Goal: Communication & Community: Ask a question

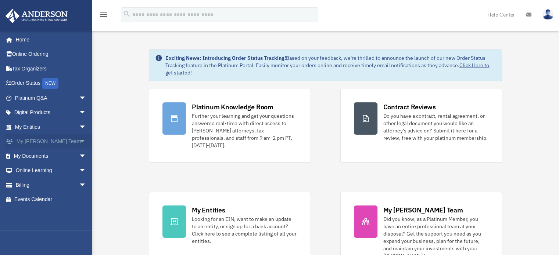
click at [79, 141] on span "arrow_drop_down" at bounding box center [86, 142] width 15 height 15
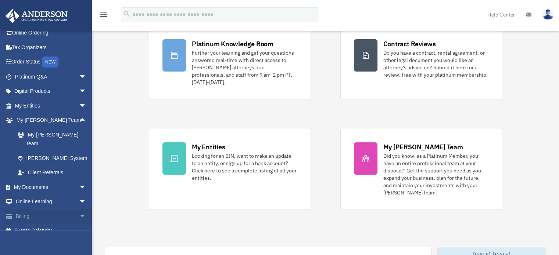
scroll to position [110, 0]
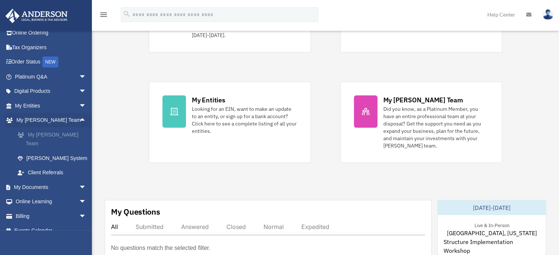
click at [49, 135] on link "My [PERSON_NAME] Team" at bounding box center [53, 140] width 87 height 24
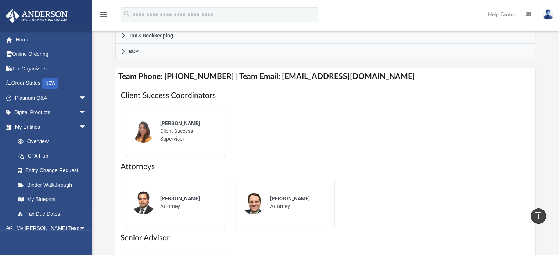
scroll to position [128, 0]
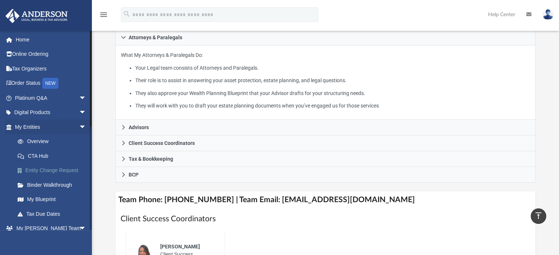
click at [50, 170] on link "Entity Change Request" at bounding box center [53, 171] width 87 height 15
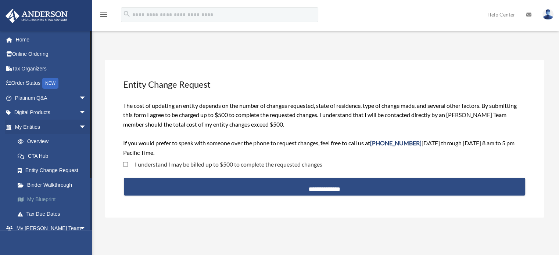
click at [35, 201] on link "My Blueprint" at bounding box center [53, 200] width 87 height 15
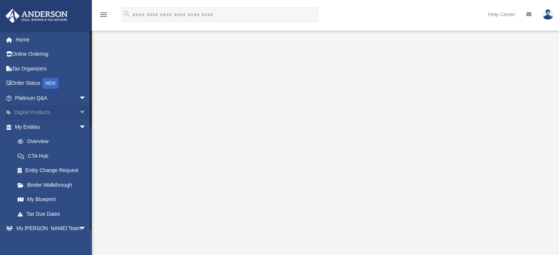
click at [79, 114] on span "arrow_drop_down" at bounding box center [86, 113] width 15 height 15
click at [79, 114] on span "arrow_drop_up" at bounding box center [86, 113] width 15 height 15
click at [79, 101] on span "arrow_drop_down" at bounding box center [86, 98] width 15 height 15
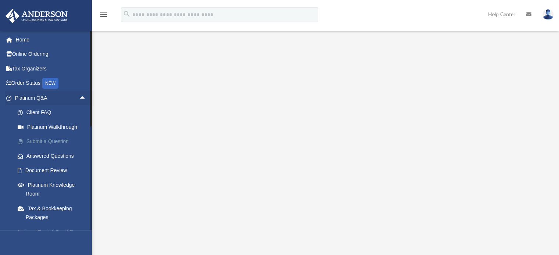
click at [51, 140] on link "Submit a Question" at bounding box center [53, 142] width 87 height 15
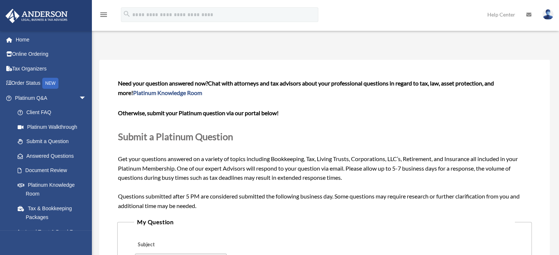
scroll to position [37, 0]
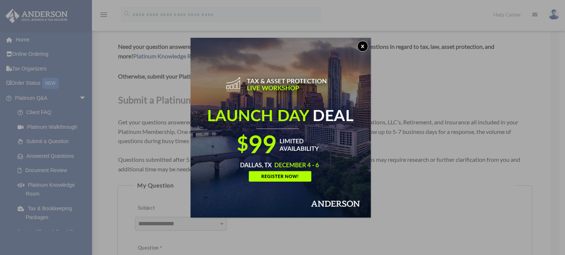
click at [366, 46] on button "x" at bounding box center [362, 46] width 11 height 11
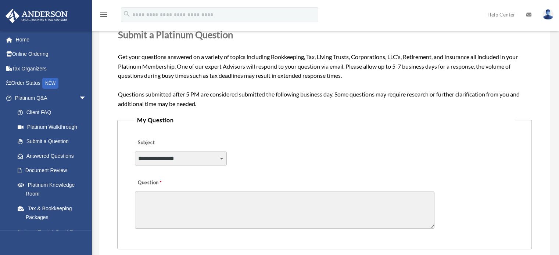
scroll to position [110, 0]
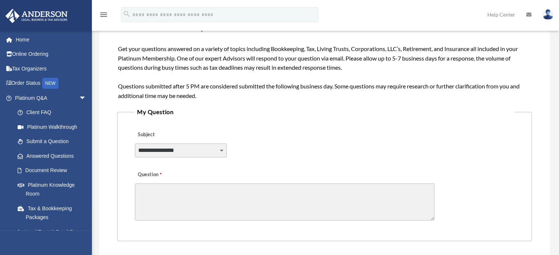
click at [220, 151] on select "**********" at bounding box center [181, 151] width 92 height 14
select select "******"
click at [135, 144] on select "**********" at bounding box center [181, 151] width 92 height 14
click at [164, 192] on textarea "Question" at bounding box center [285, 202] width 300 height 37
